Goal: Register for event/course

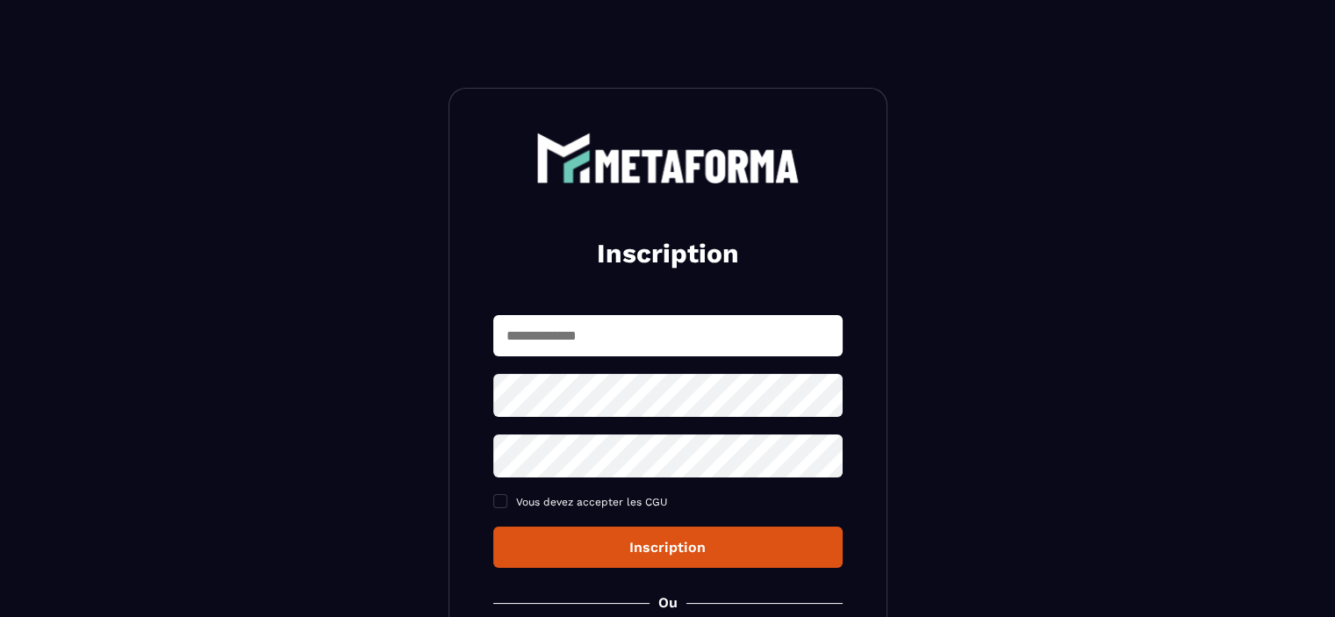
click at [629, 333] on input "text" at bounding box center [667, 335] width 349 height 41
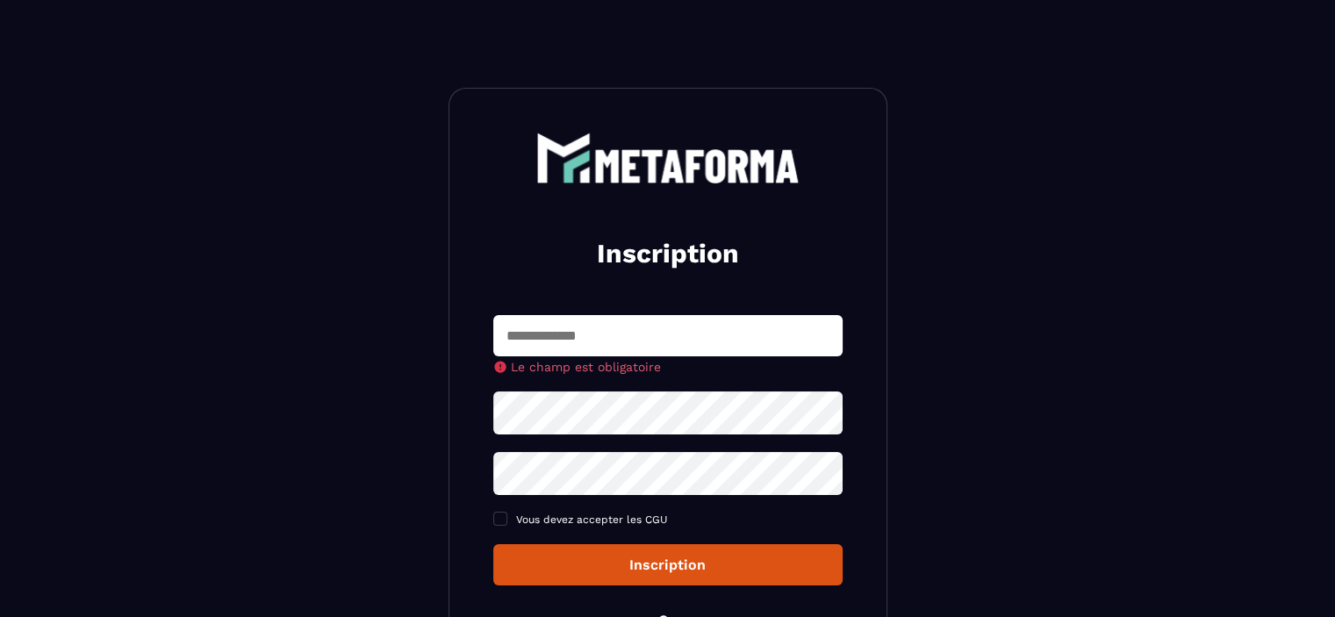
click at [578, 332] on input "text" at bounding box center [667, 335] width 349 height 41
type input "*"
type input "**********"
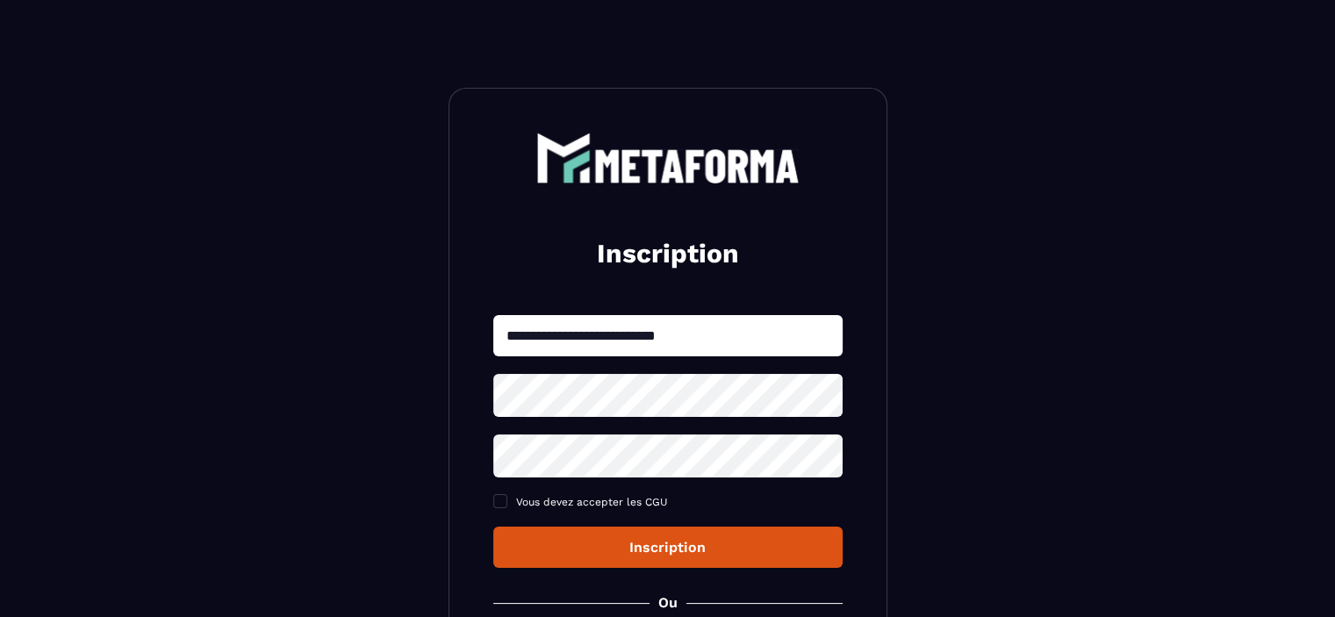
click at [573, 419] on div "**********" at bounding box center [667, 441] width 349 height 253
click at [824, 392] on icon at bounding box center [822, 394] width 21 height 21
click at [825, 454] on icon at bounding box center [822, 456] width 21 height 21
click at [497, 503] on span at bounding box center [500, 501] width 14 height 14
click at [549, 545] on div "Inscription" at bounding box center [667, 547] width 321 height 17
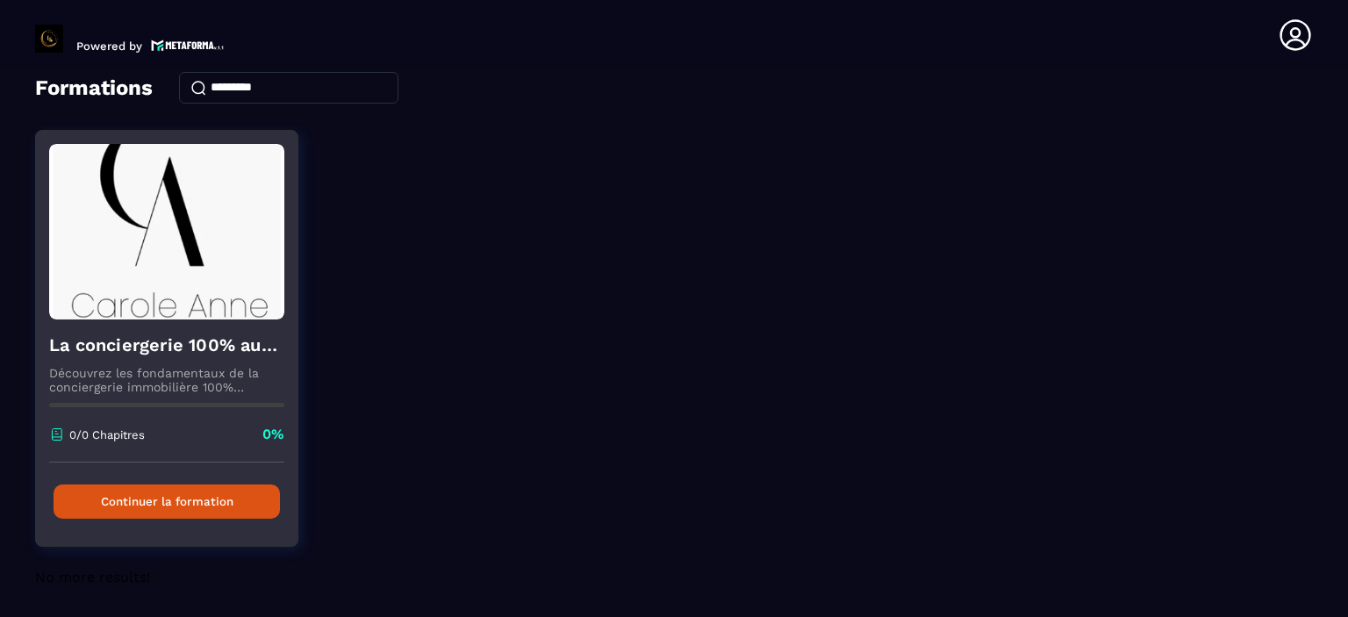
scroll to position [86, 0]
click at [178, 210] on img at bounding box center [166, 230] width 235 height 175
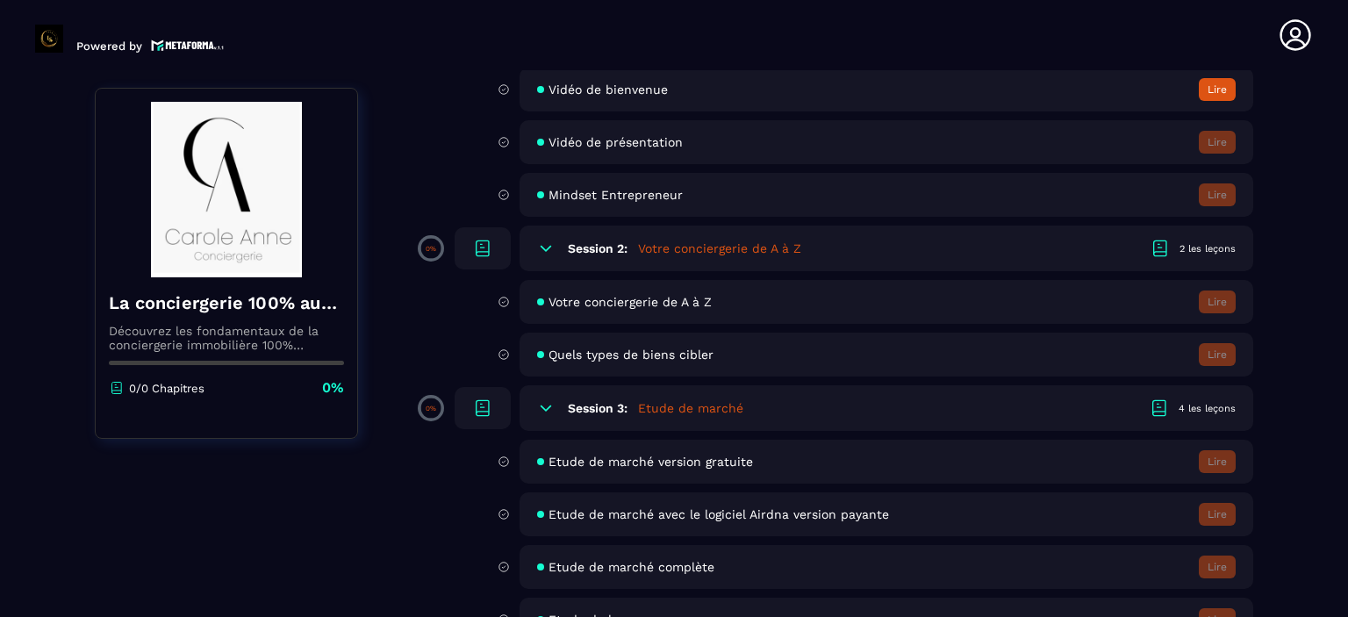
scroll to position [263, 0]
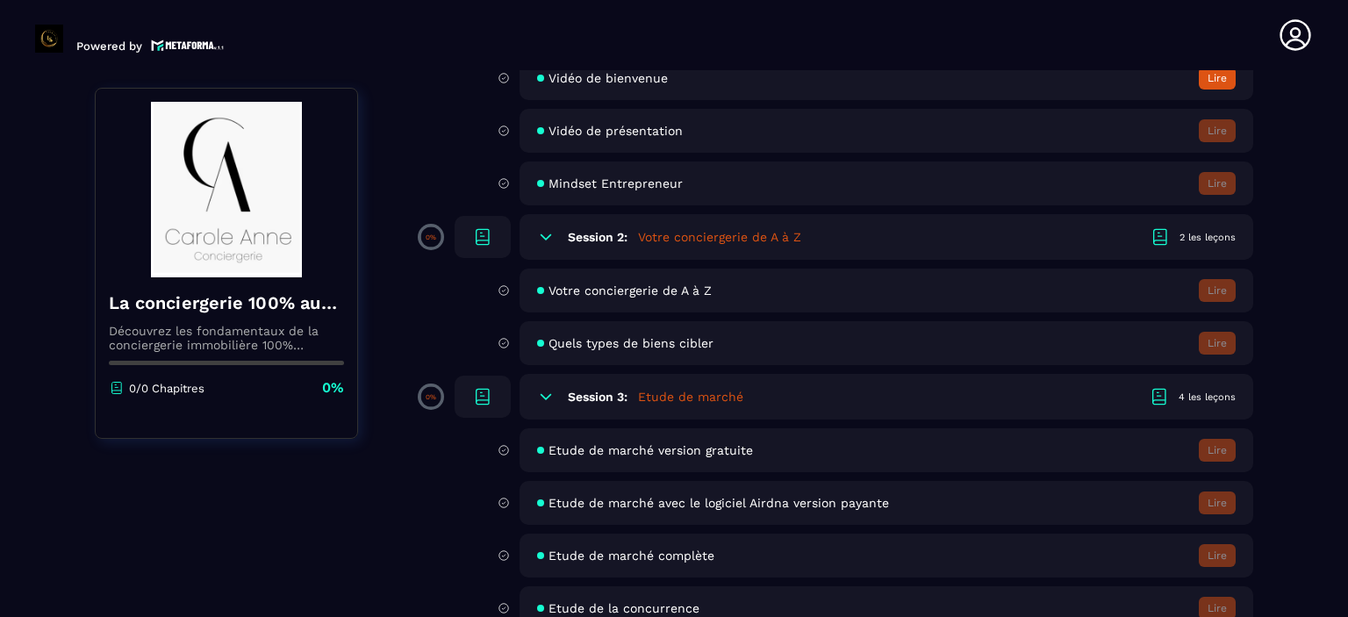
click at [542, 239] on icon at bounding box center [546, 237] width 18 height 18
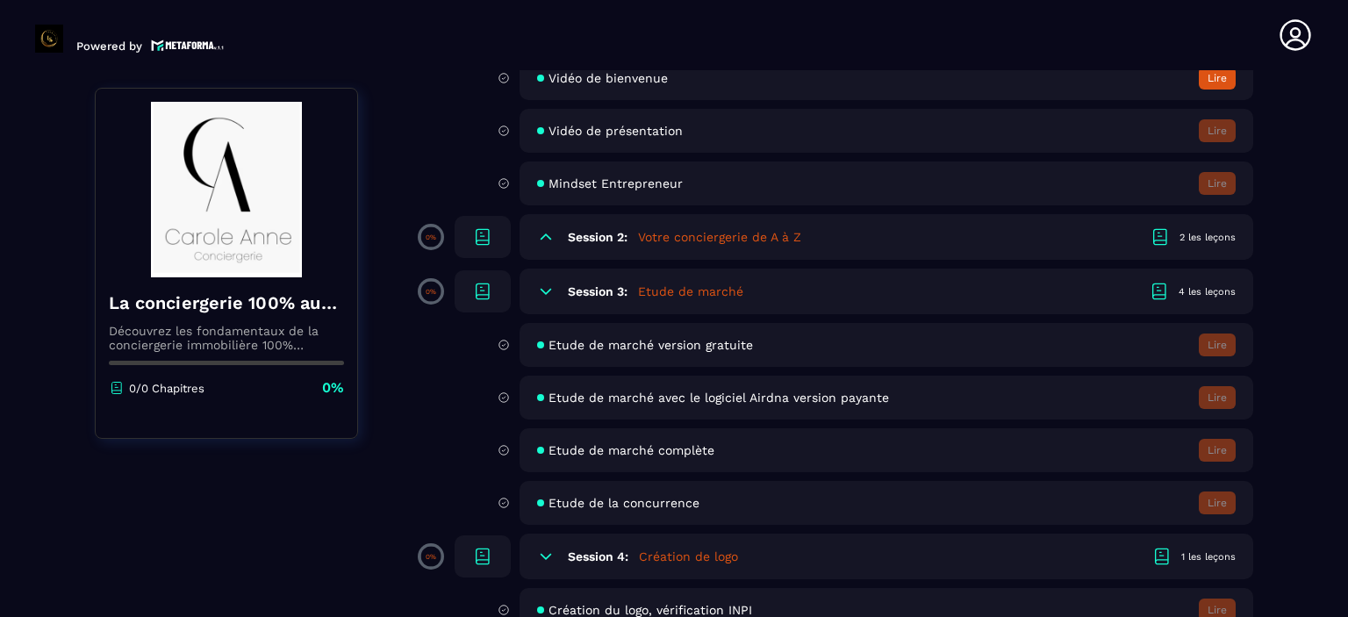
click at [542, 290] on icon at bounding box center [546, 292] width 18 height 18
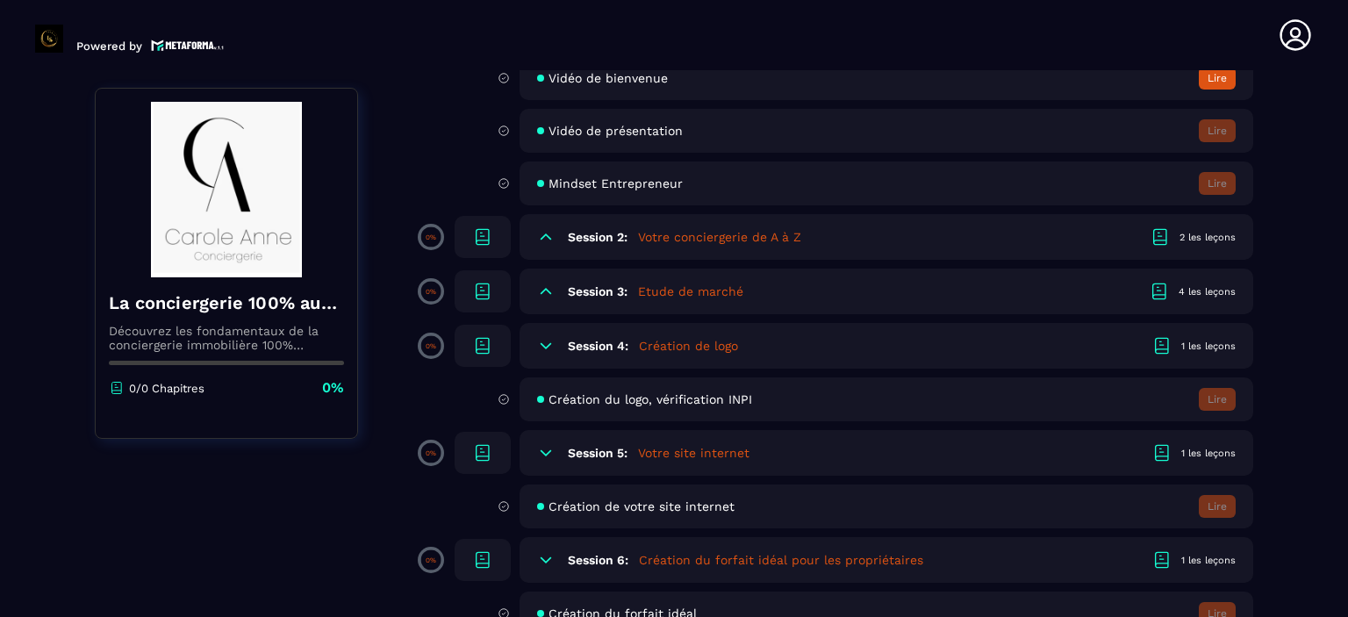
scroll to position [351, 0]
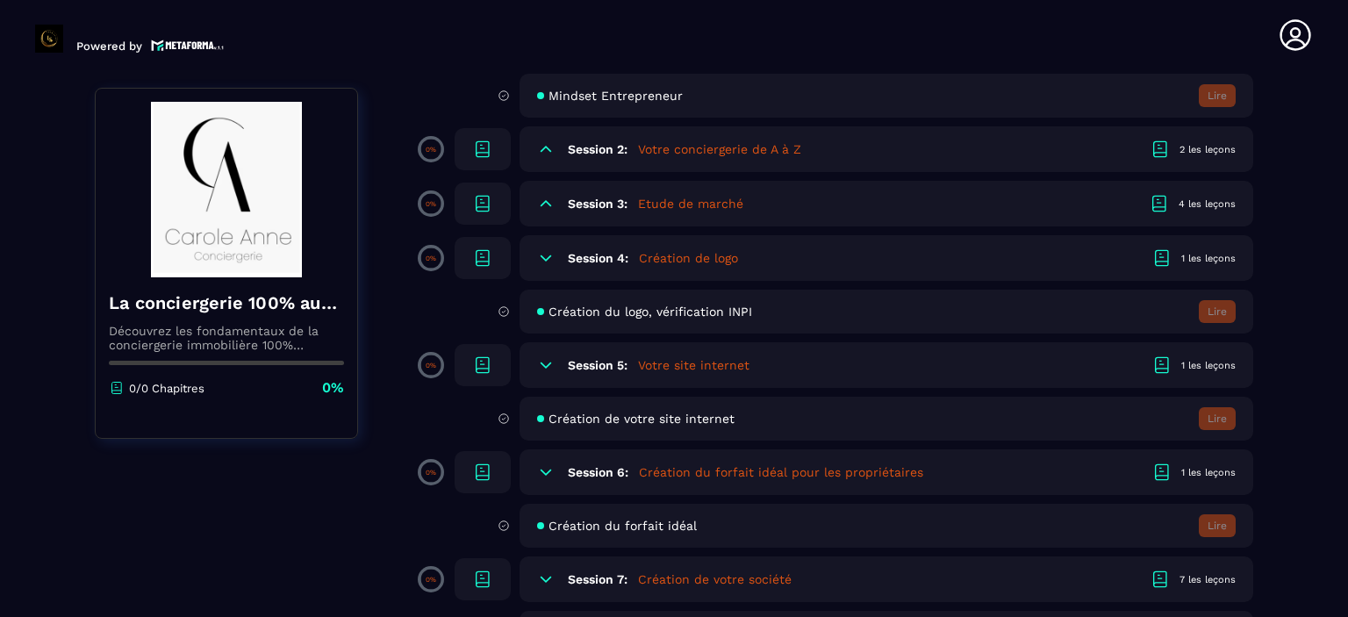
click at [546, 273] on div "Session 4: Création de logo 1 les leçons" at bounding box center [886, 258] width 734 height 46
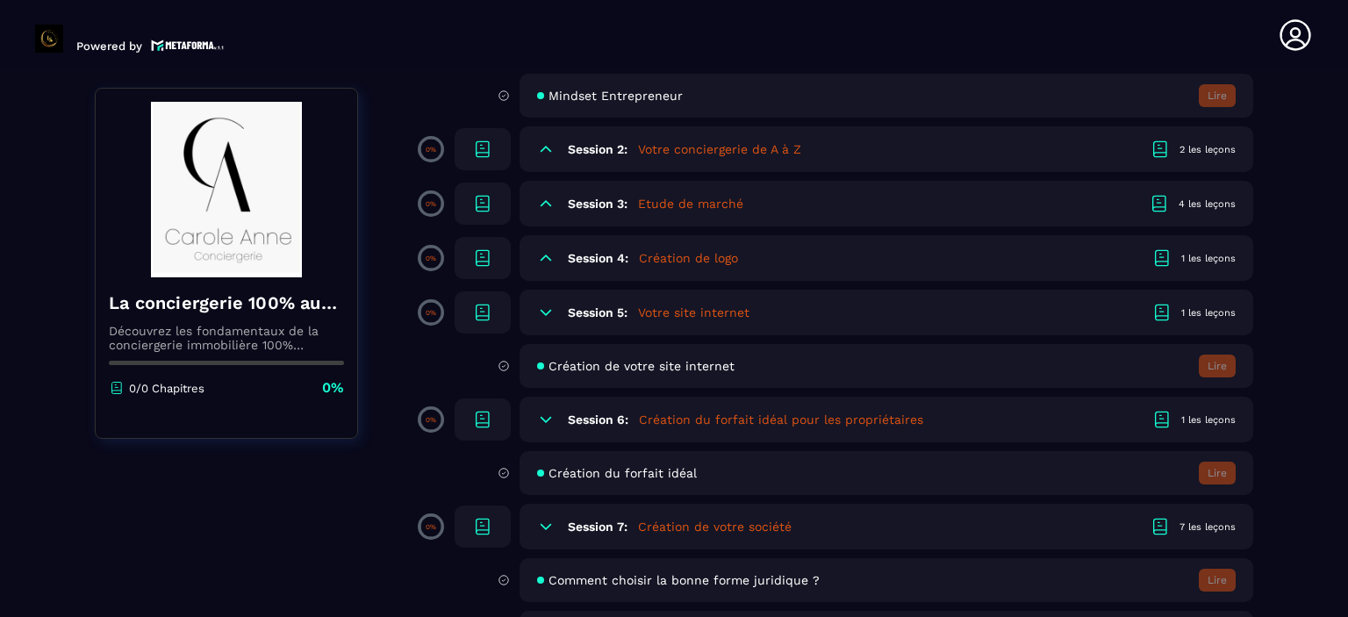
click at [546, 273] on div "Session 4: Création de logo 1 les leçons" at bounding box center [886, 258] width 734 height 46
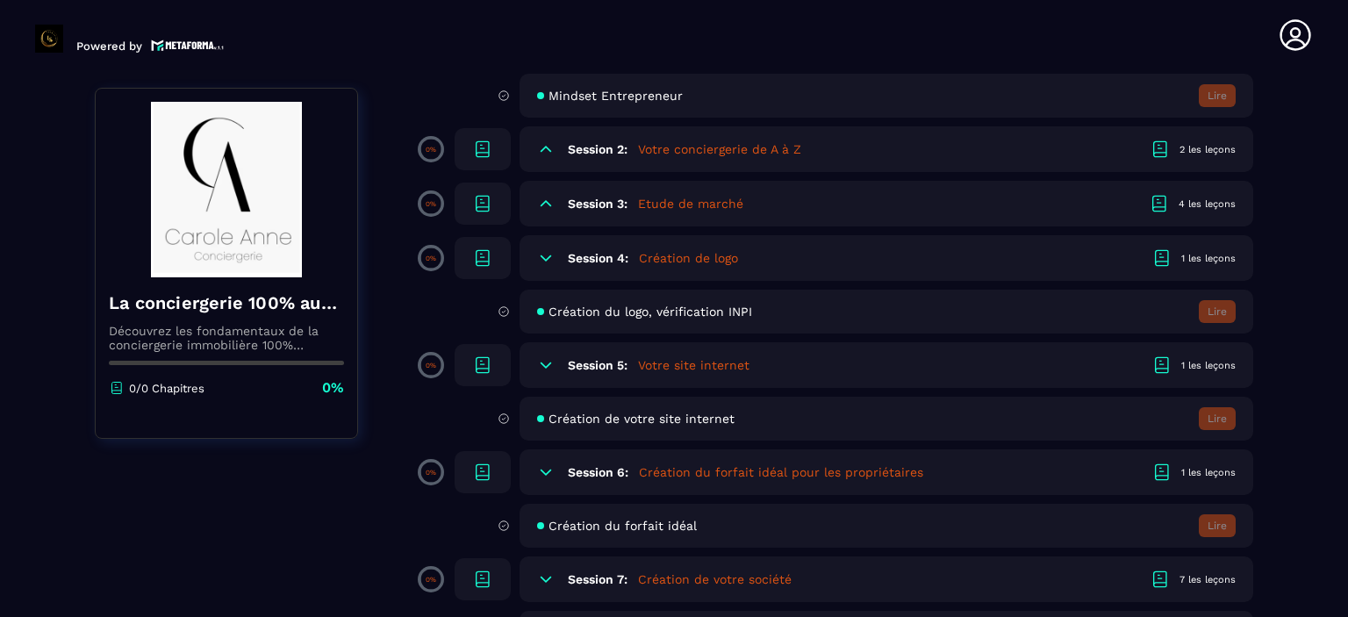
click at [546, 273] on div "Session 4: Création de logo 1 les leçons" at bounding box center [886, 258] width 734 height 46
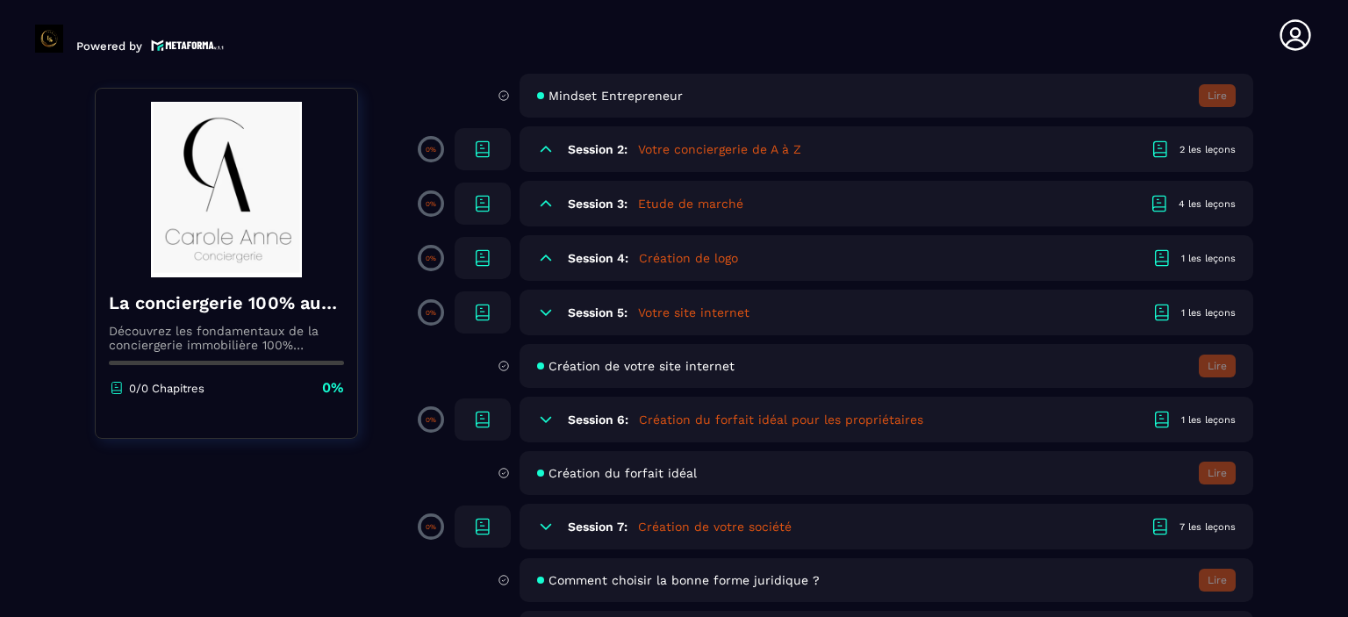
click at [544, 311] on icon at bounding box center [546, 313] width 18 height 18
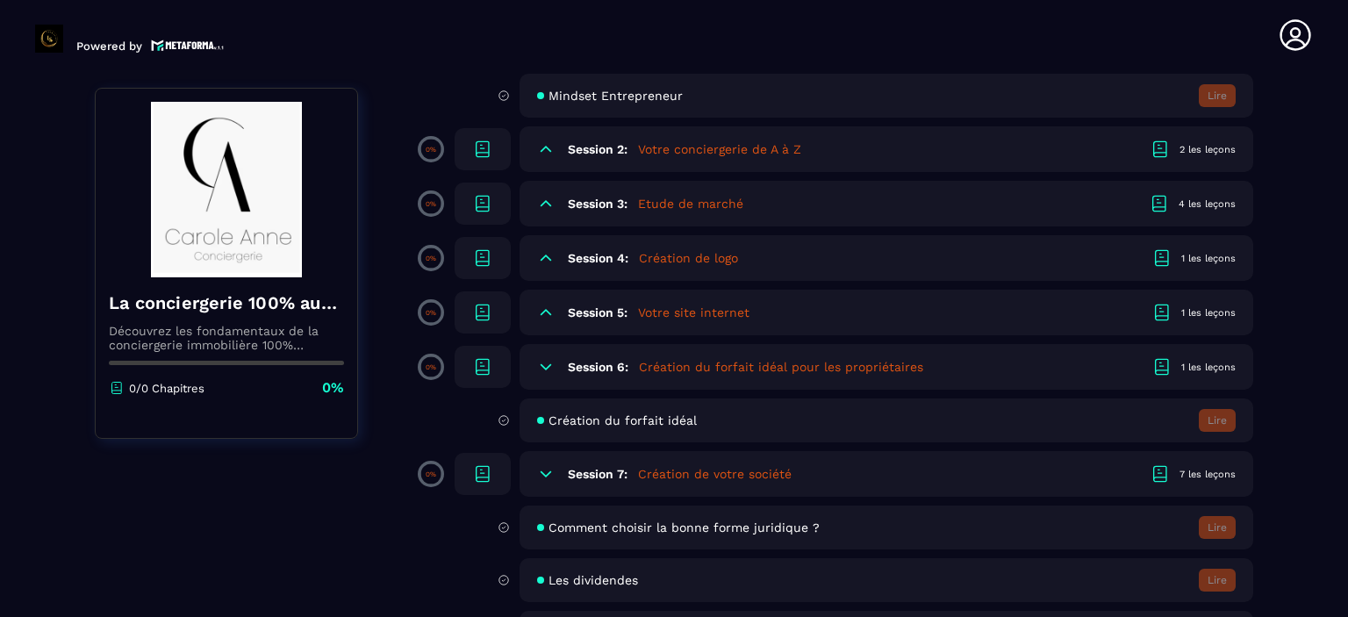
click at [544, 311] on icon at bounding box center [545, 312] width 11 height 5
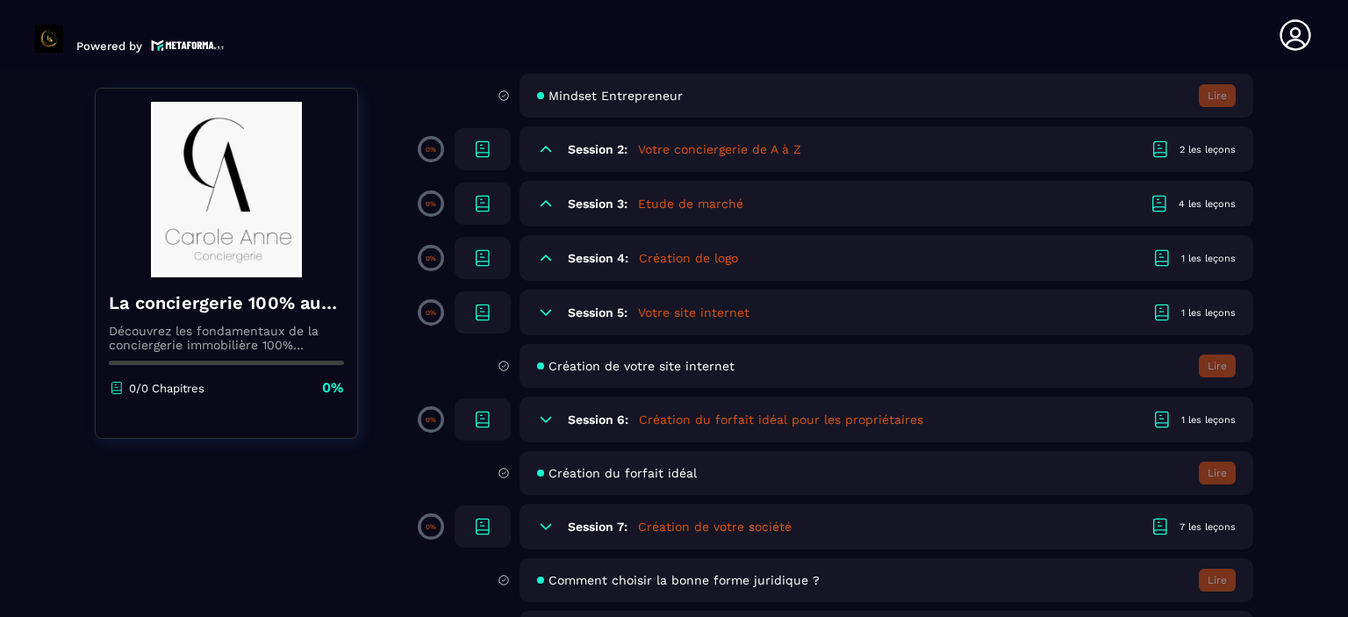
click at [547, 315] on icon at bounding box center [545, 312] width 11 height 5
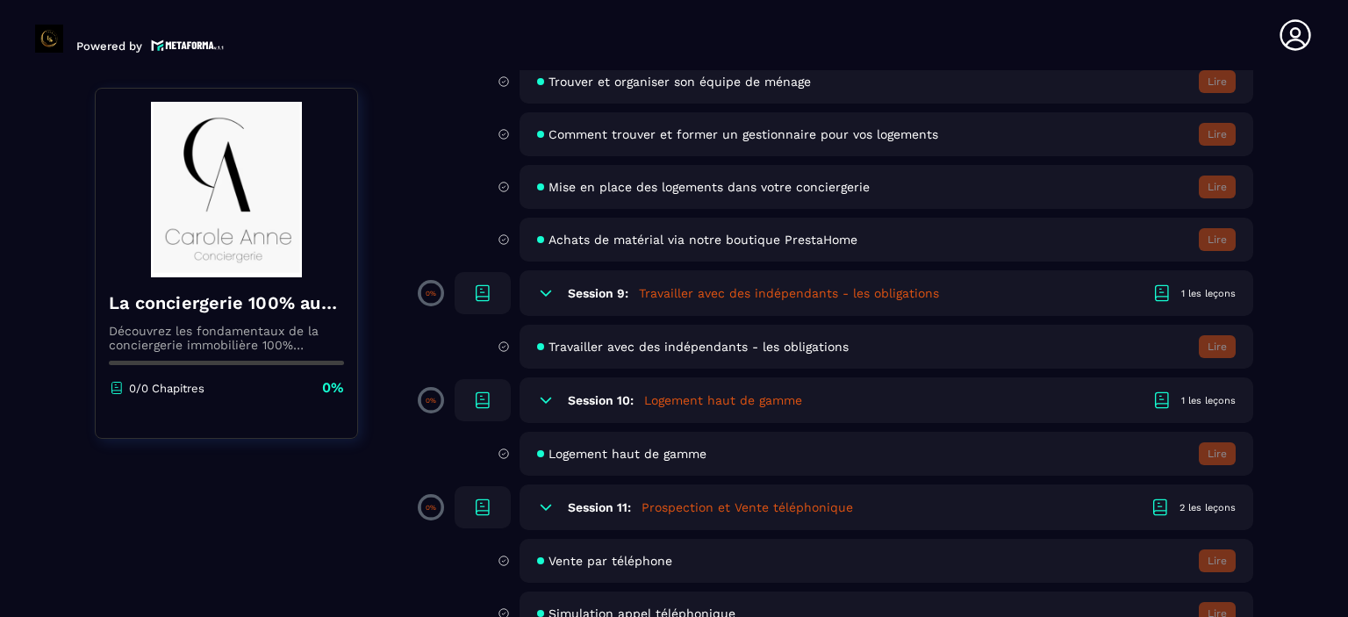
scroll to position [1228, 0]
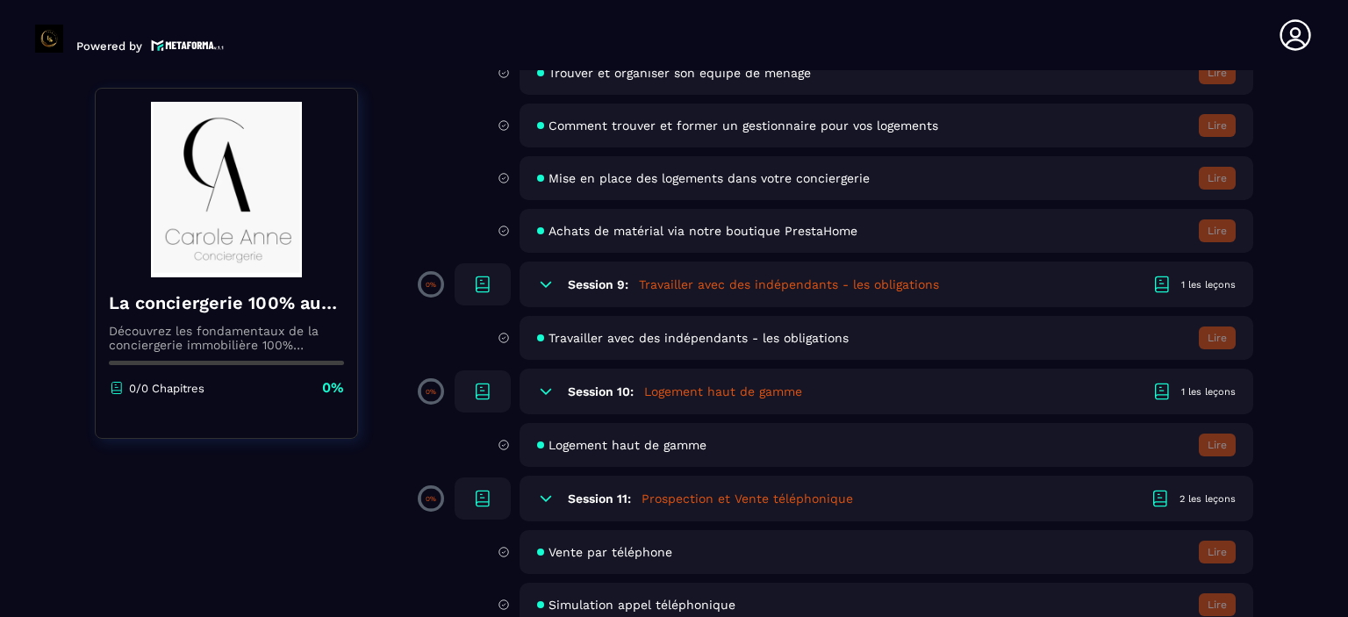
click at [571, 450] on span "Logement haut de gamme" at bounding box center [627, 445] width 158 height 14
click at [540, 396] on icon at bounding box center [546, 392] width 18 height 18
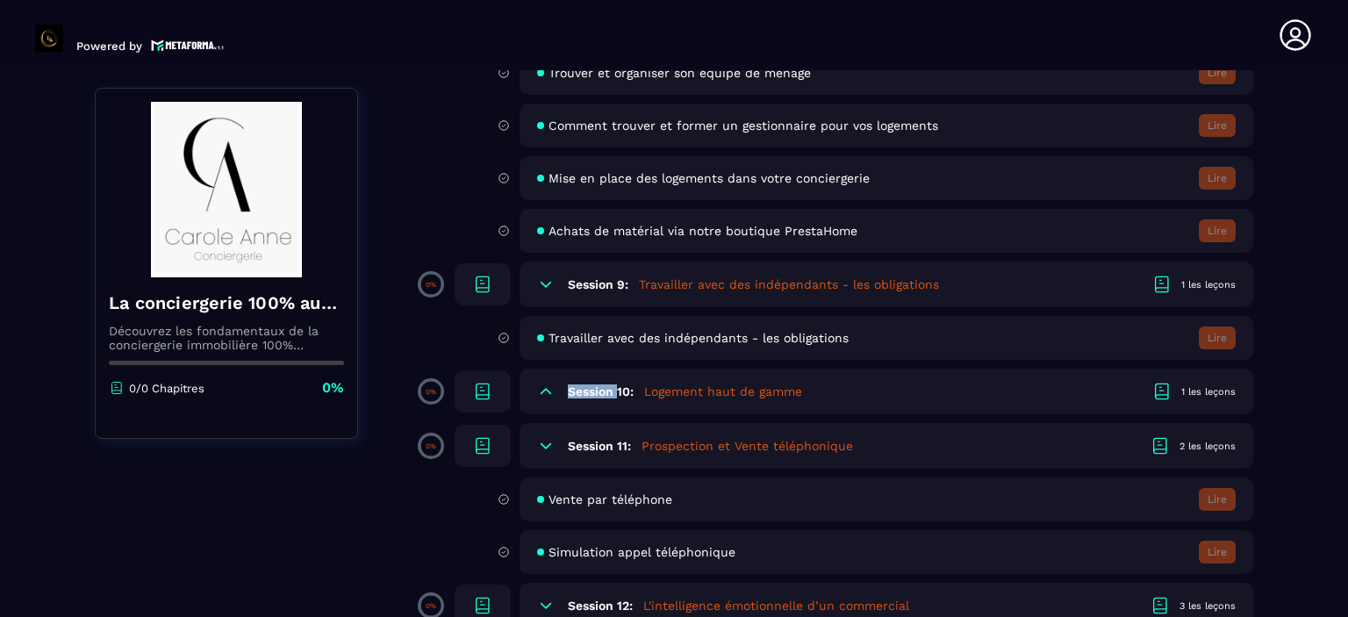
click at [540, 396] on icon at bounding box center [546, 392] width 18 height 18
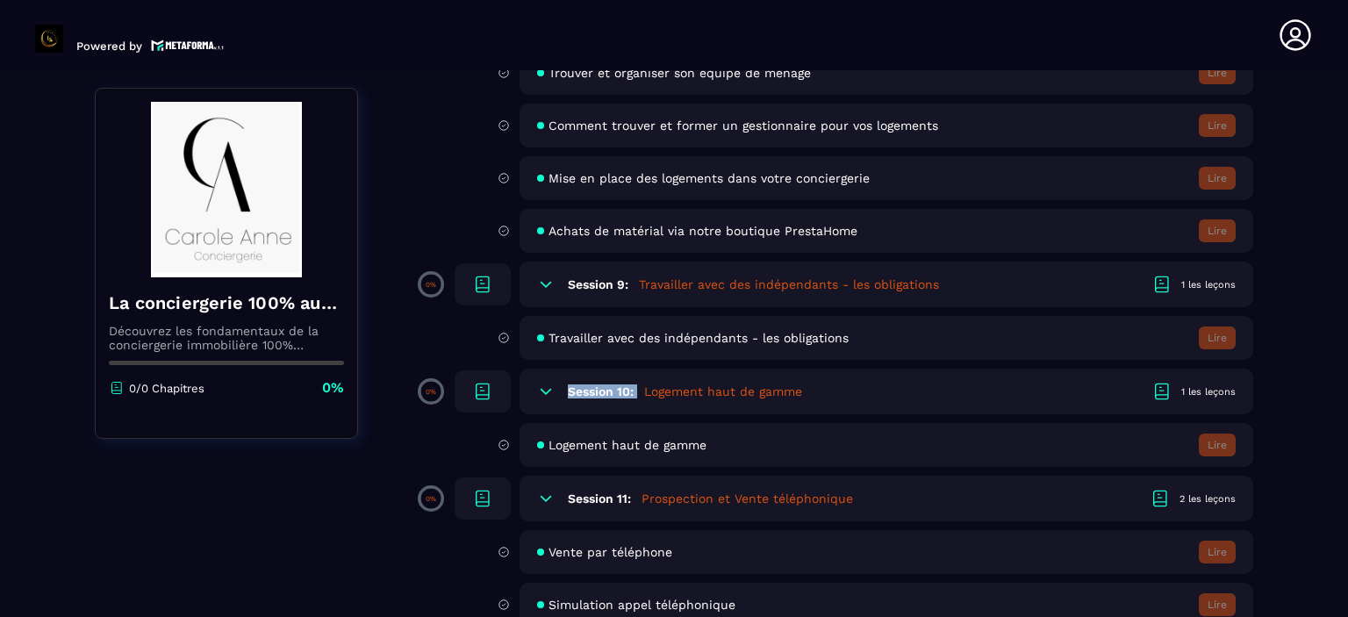
click at [540, 396] on icon at bounding box center [546, 392] width 18 height 18
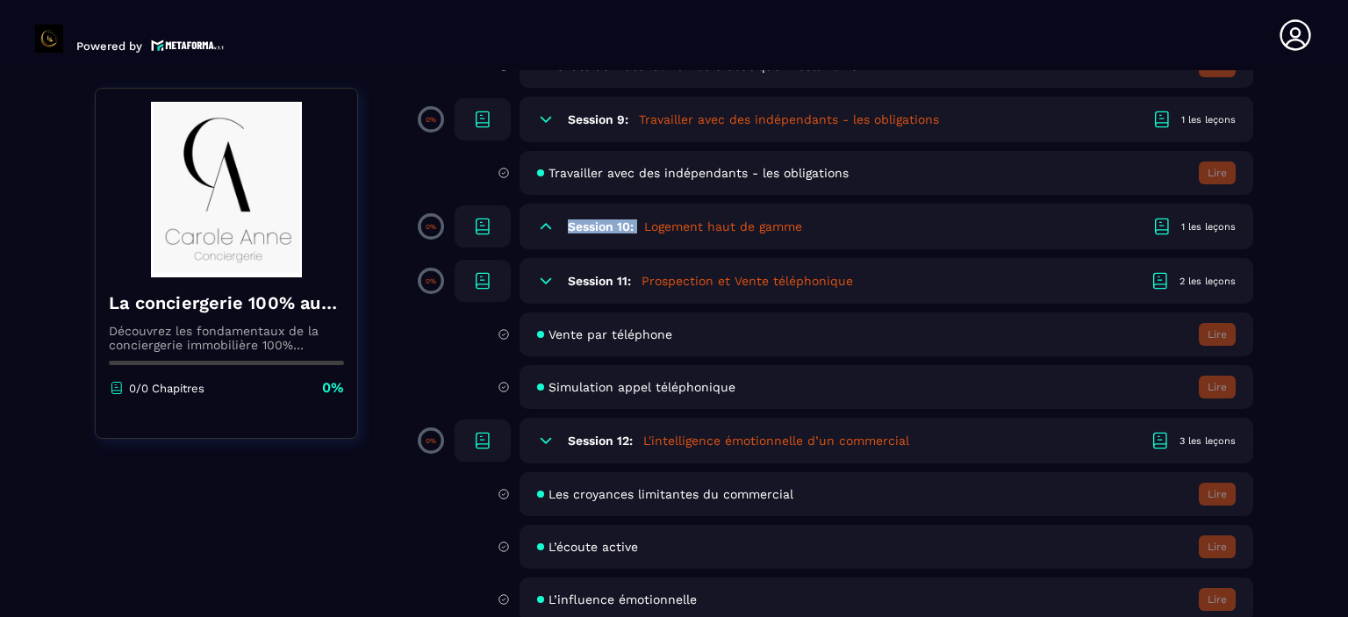
scroll to position [1404, 0]
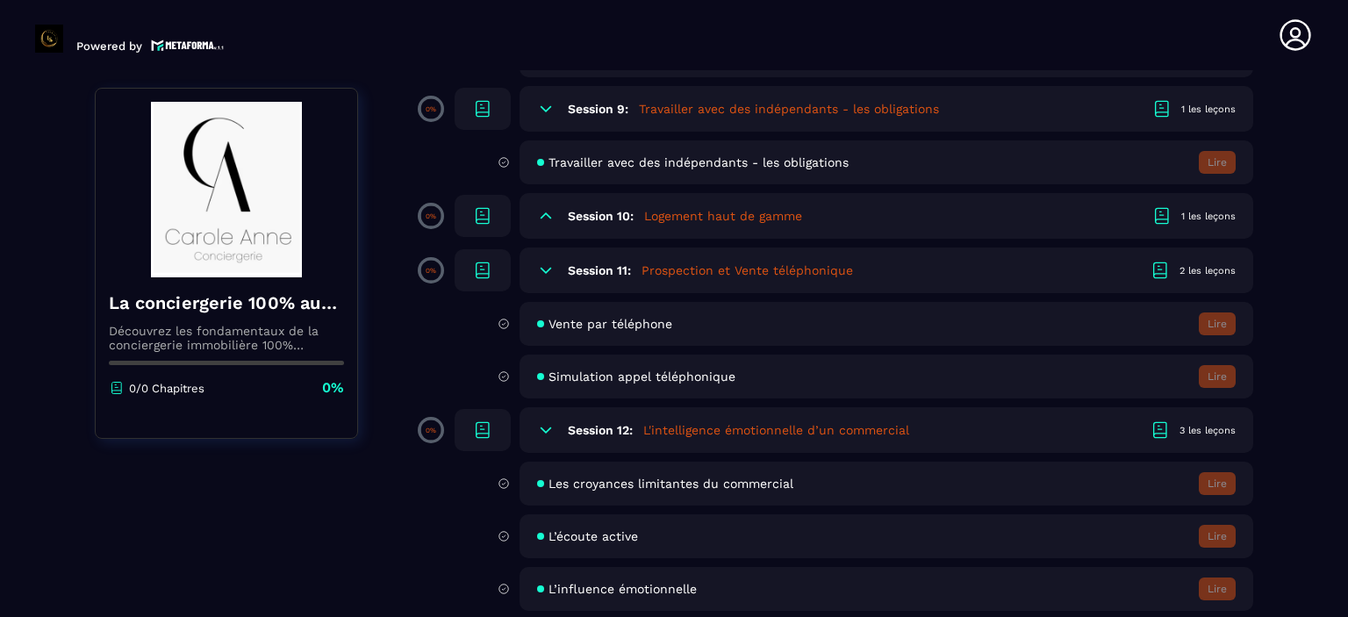
click at [540, 214] on icon at bounding box center [546, 216] width 18 height 18
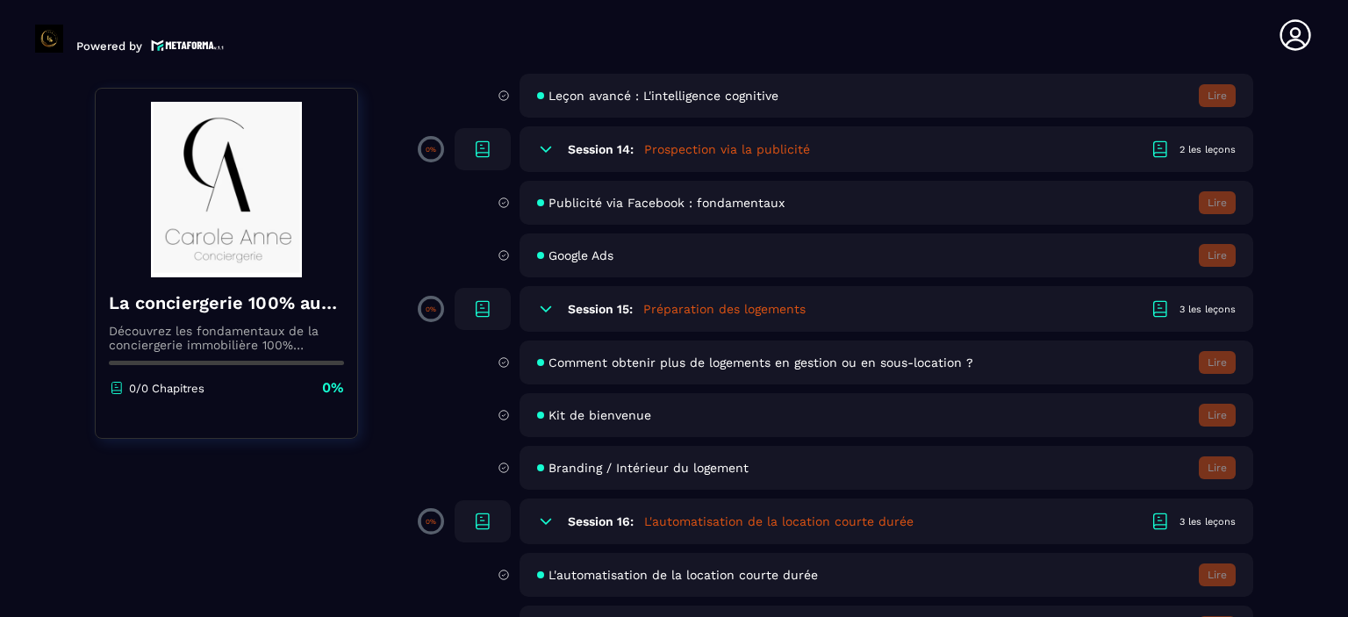
scroll to position [2544, 0]
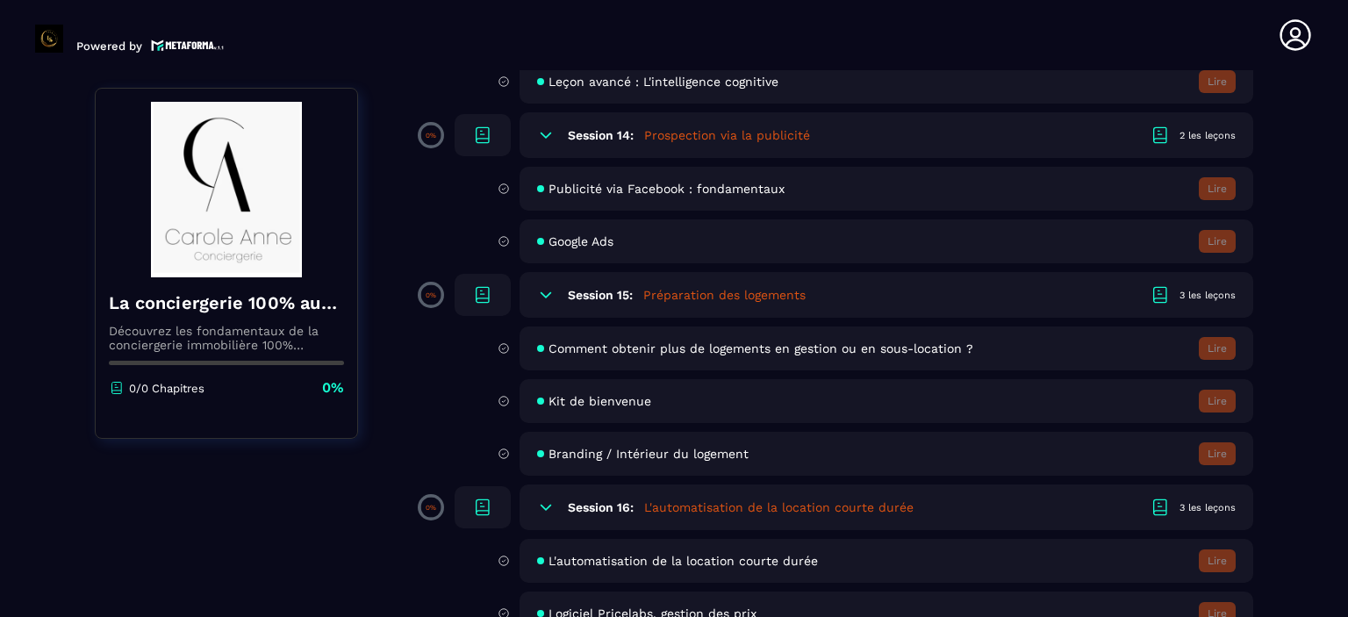
click at [606, 355] on span "Comment obtenir plus de logements en gestion ou en sous-location ?" at bounding box center [760, 348] width 425 height 14
click at [669, 304] on h5 "Préparation des logements" at bounding box center [724, 295] width 162 height 18
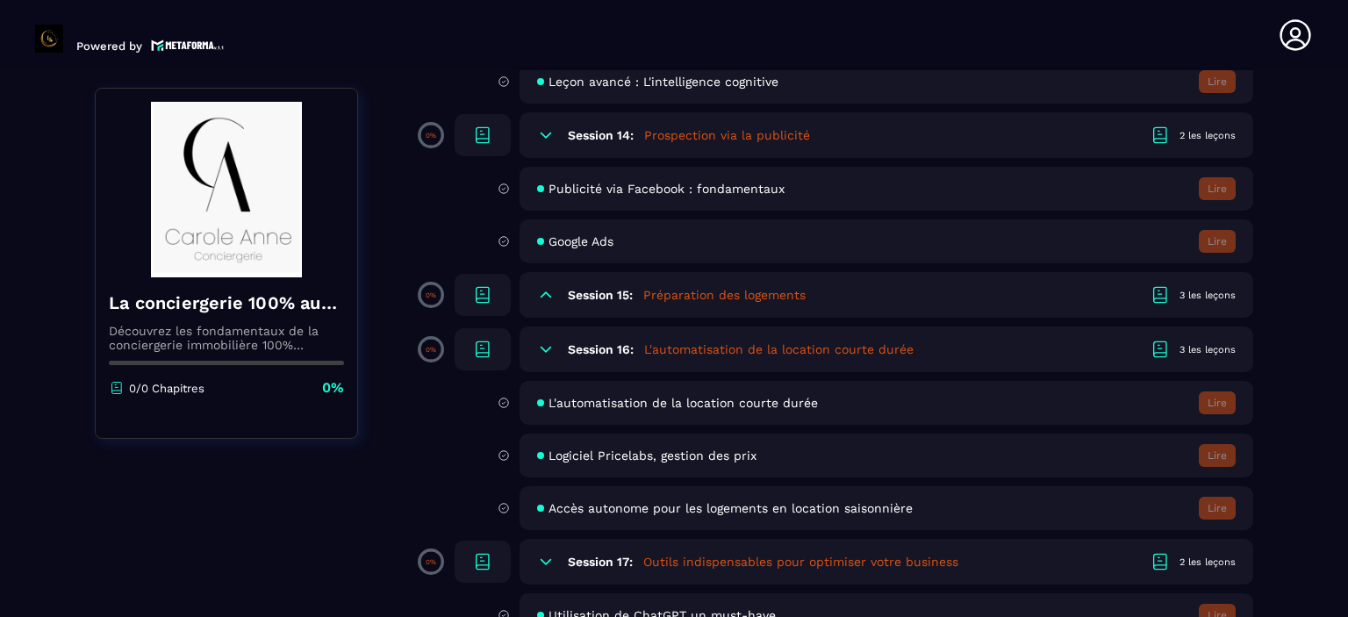
click at [669, 304] on h5 "Préparation des logements" at bounding box center [724, 295] width 162 height 18
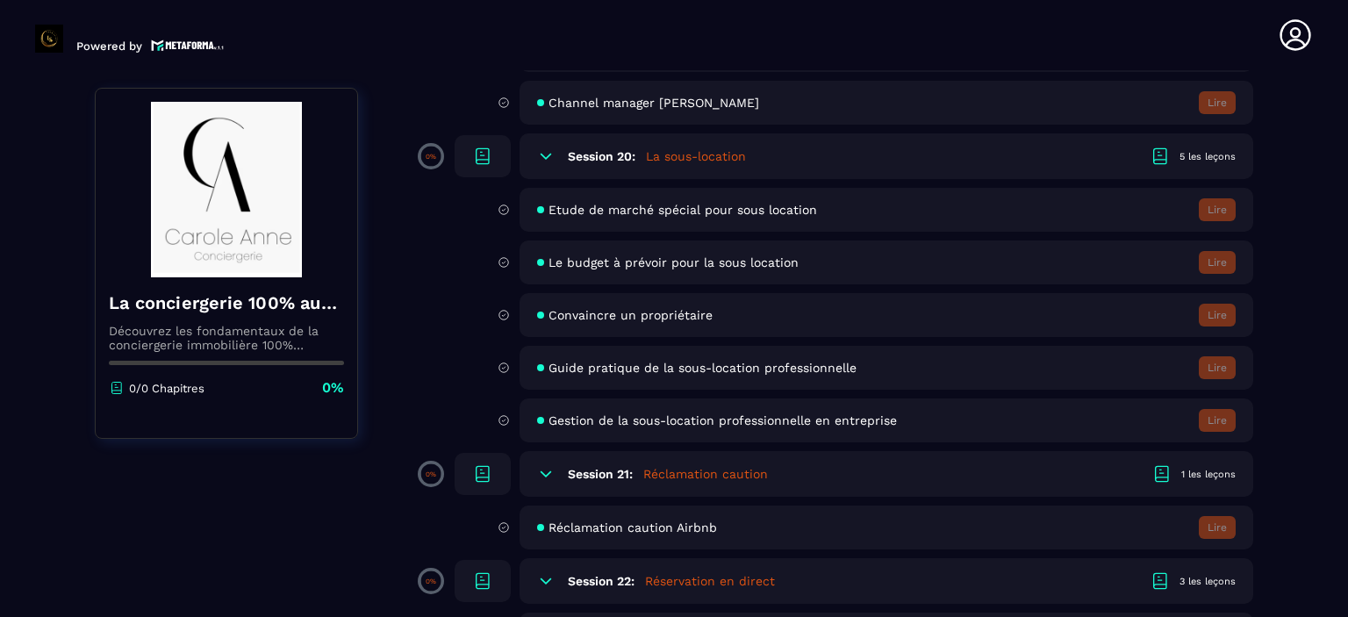
scroll to position [3597, 0]
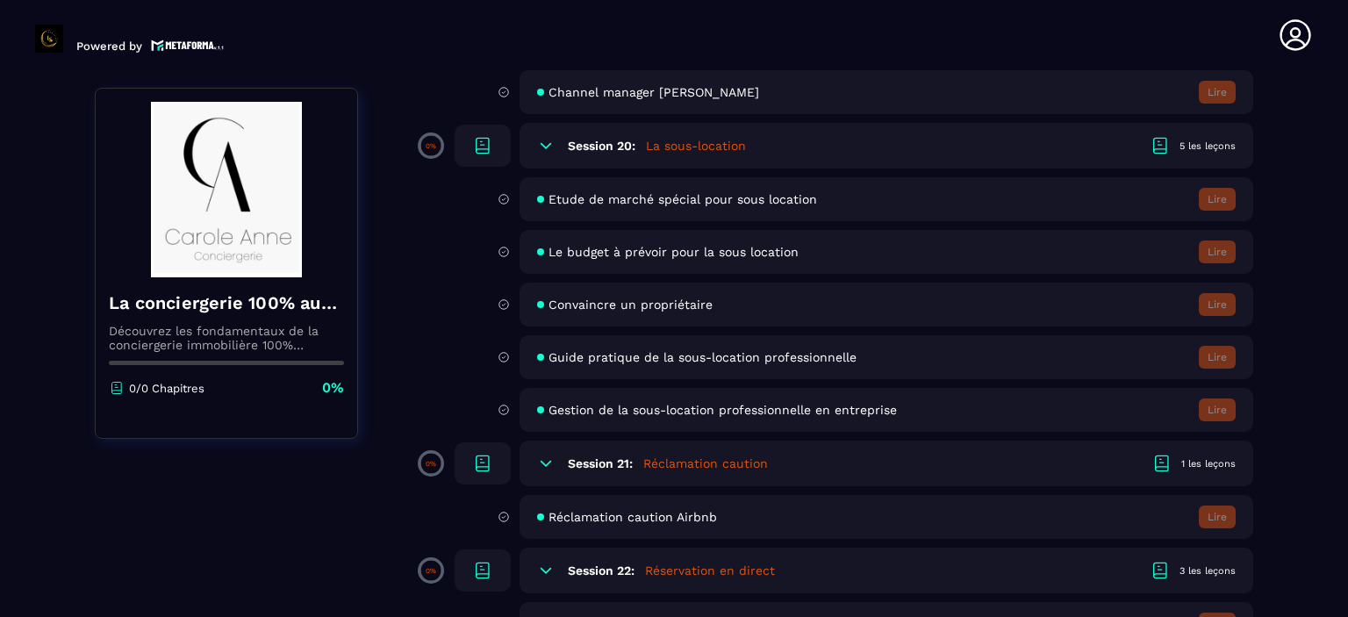
click at [716, 154] on h5 "La sous-location" at bounding box center [696, 146] width 100 height 18
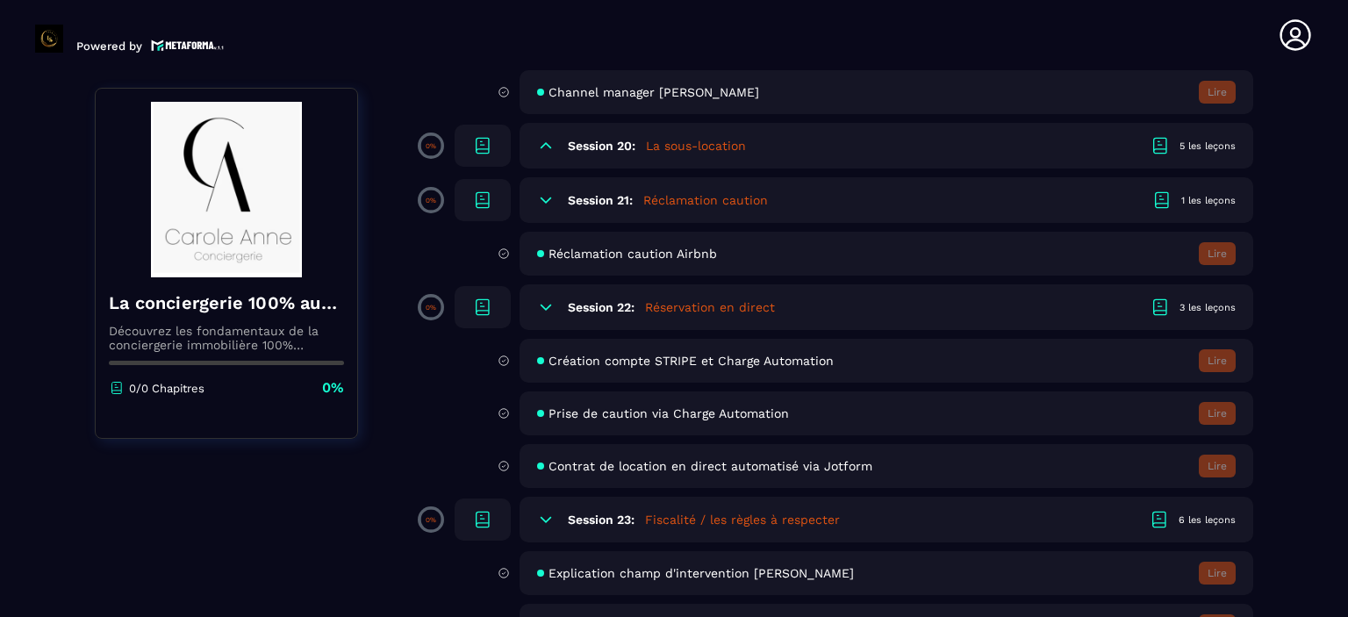
click at [712, 168] on div "Session 20: La sous-location 5 les leçons" at bounding box center [886, 146] width 734 height 46
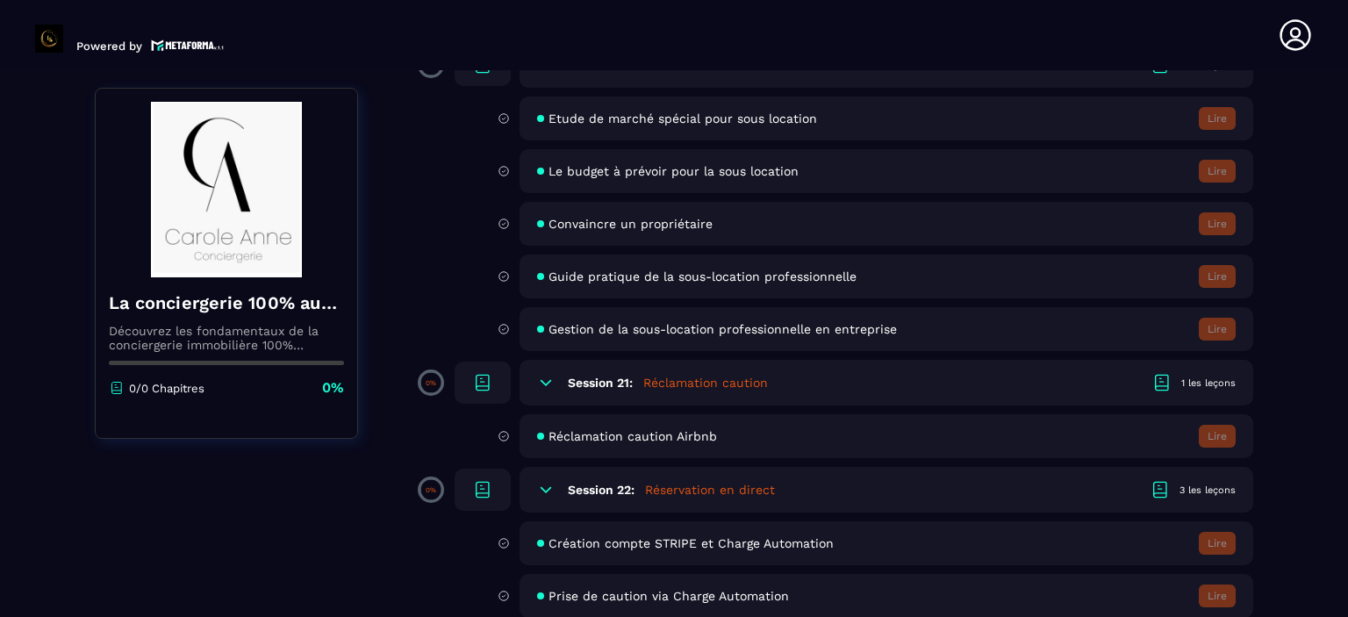
scroll to position [3773, 0]
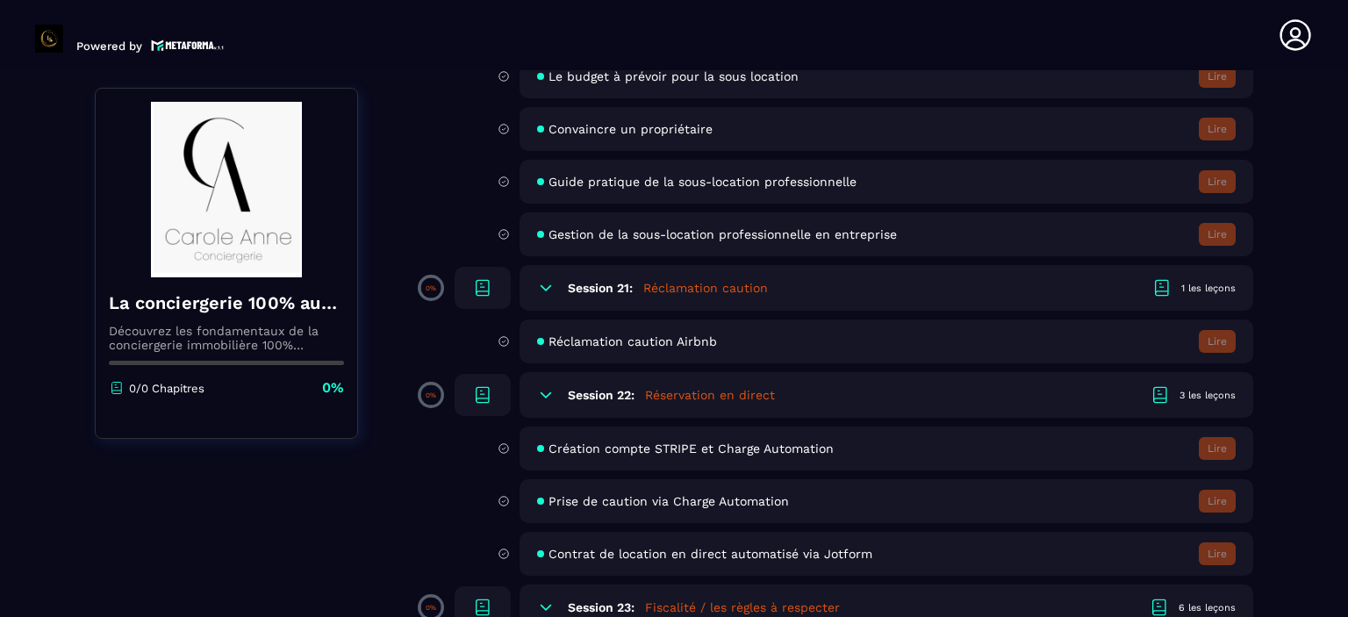
click at [676, 297] on h5 "Réclamation caution" at bounding box center [705, 288] width 125 height 18
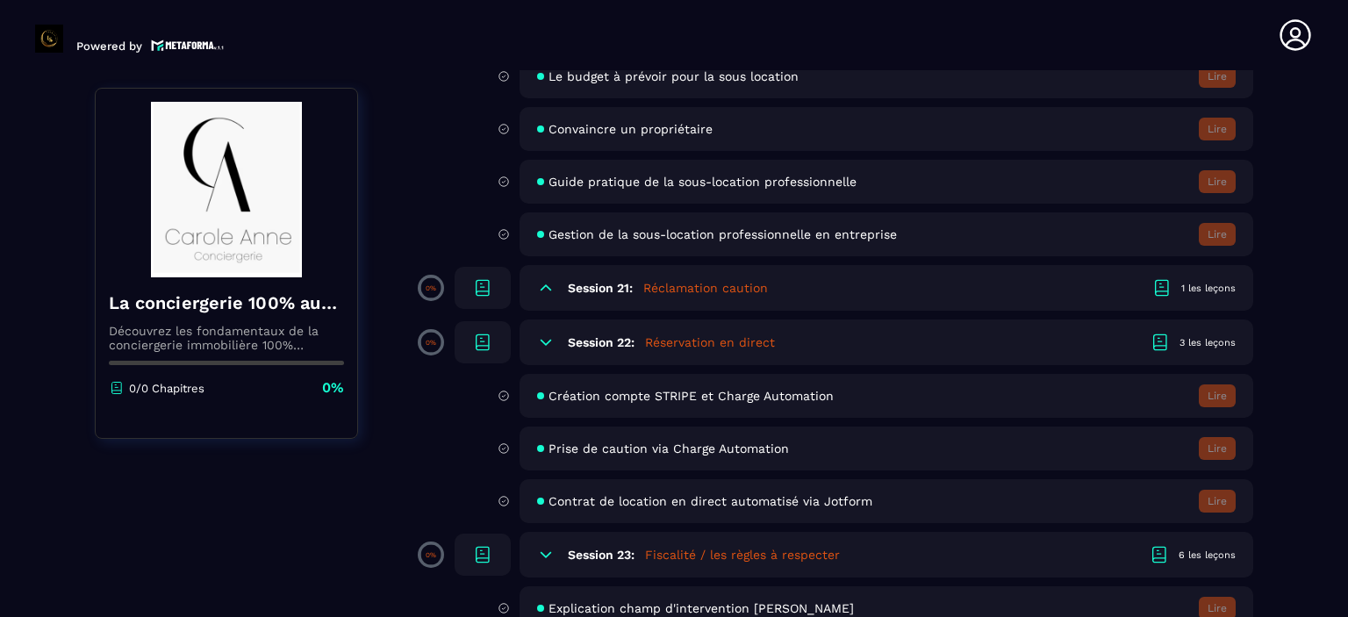
click at [1216, 295] on div "1 les leçons" at bounding box center [1208, 288] width 54 height 13
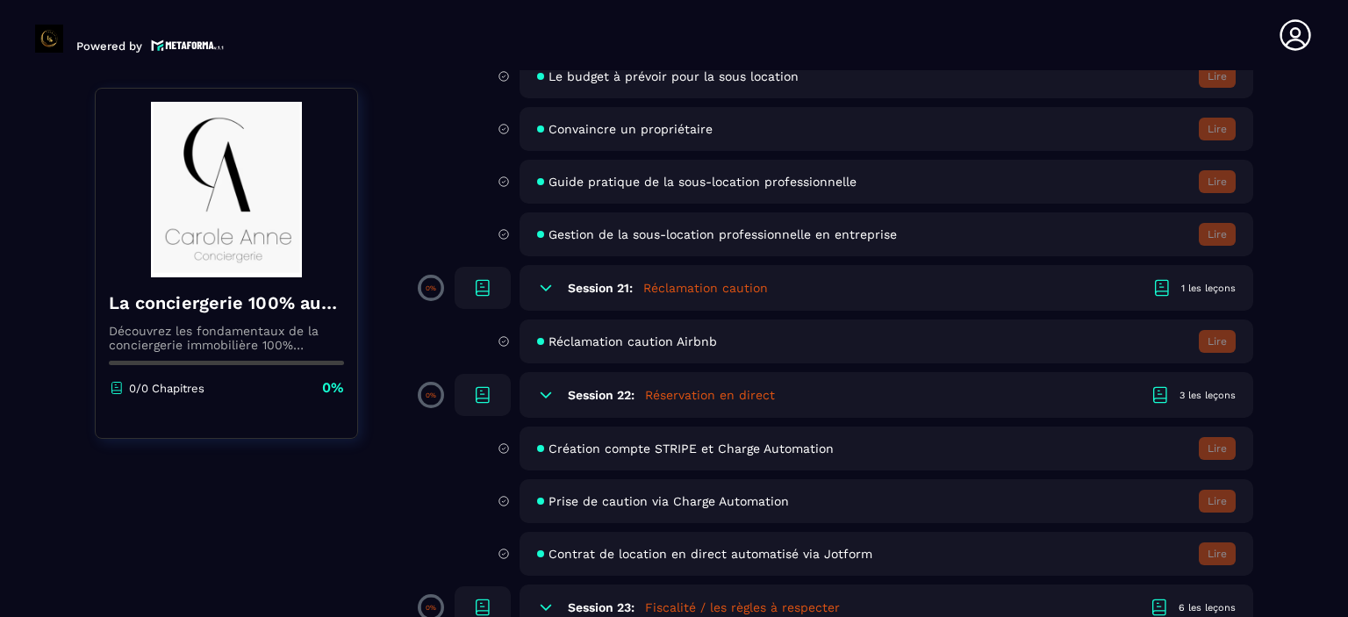
drag, startPoint x: 1243, startPoint y: 366, endPoint x: 1213, endPoint y: 361, distance: 31.0
click at [1242, 363] on div "Réclamation caution Airbnb Lire" at bounding box center [886, 341] width 734 height 44
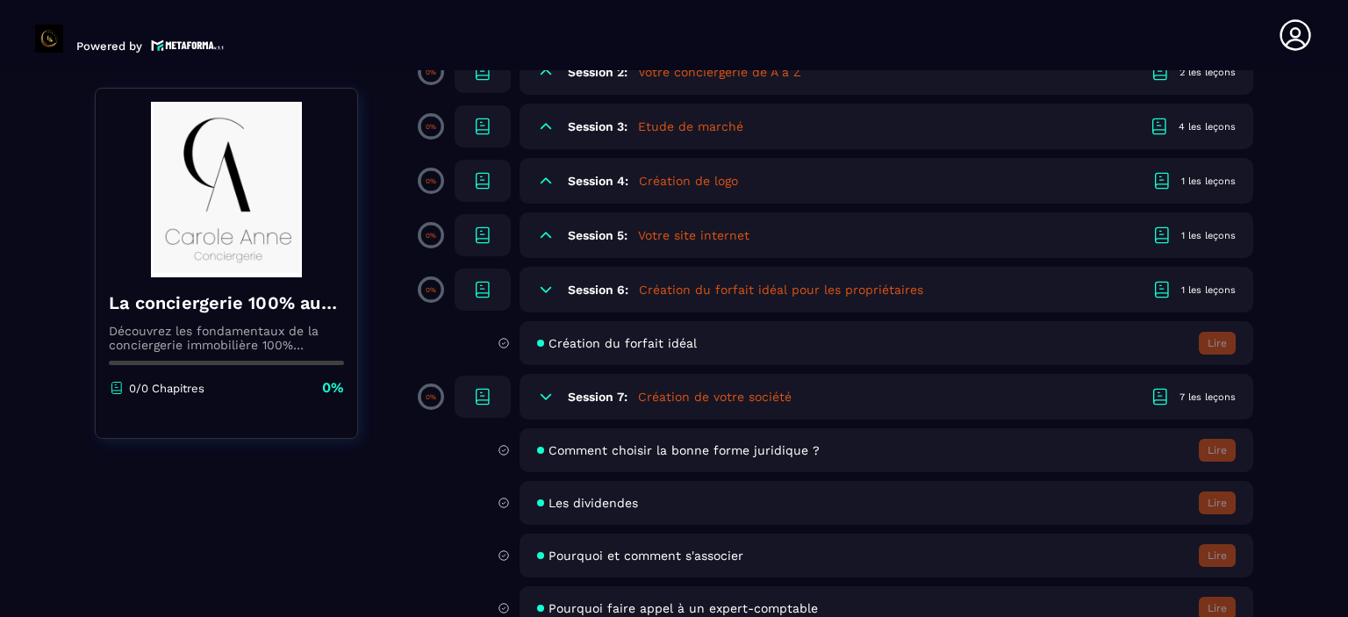
scroll to position [0, 0]
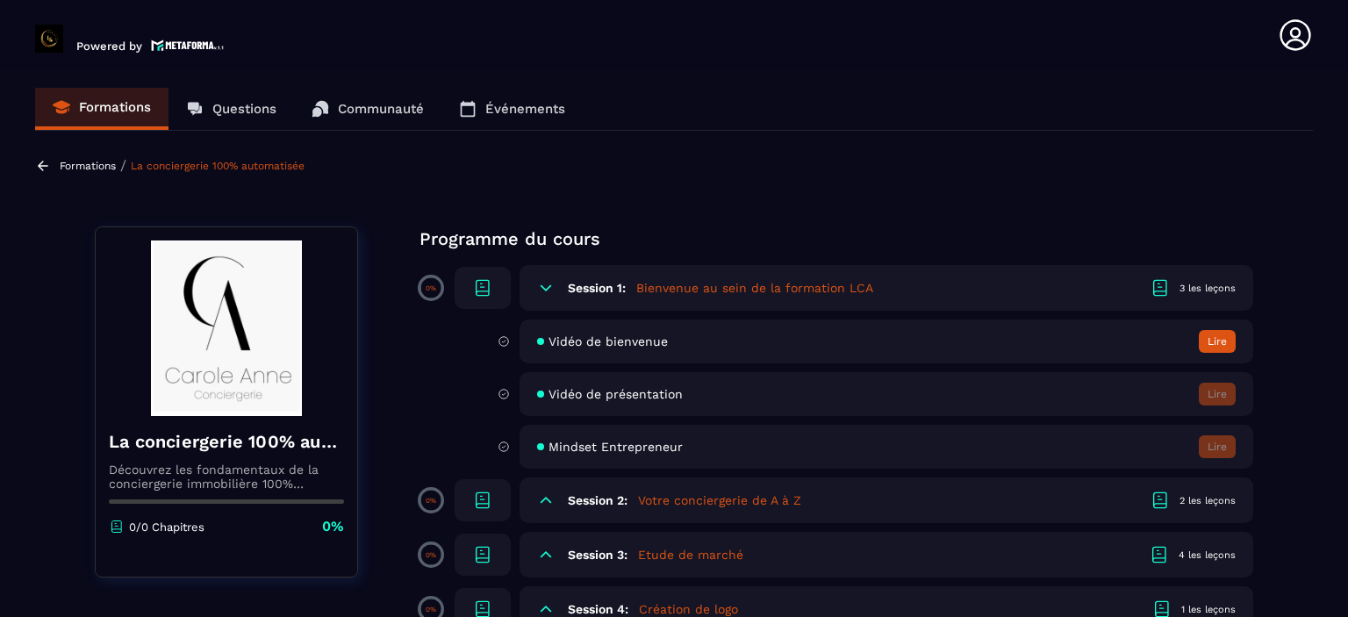
click at [113, 119] on link "Formations" at bounding box center [101, 109] width 133 height 42
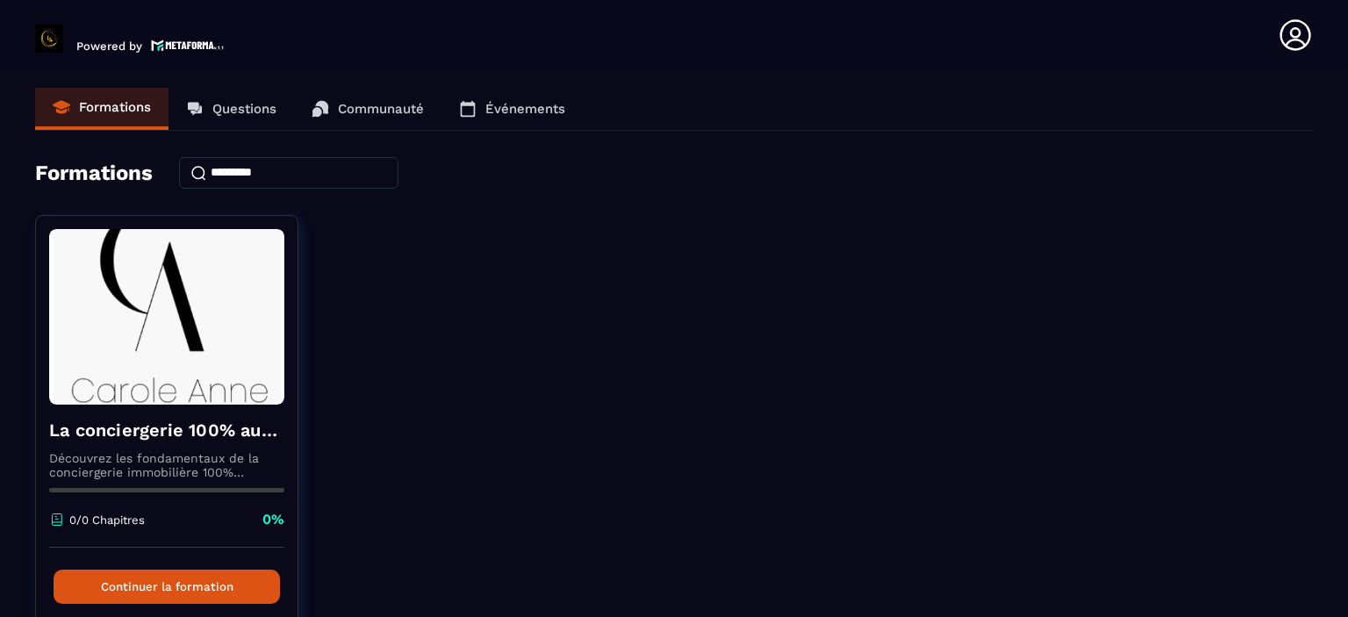
scroll to position [86, 0]
